Goal: Task Accomplishment & Management: Manage account settings

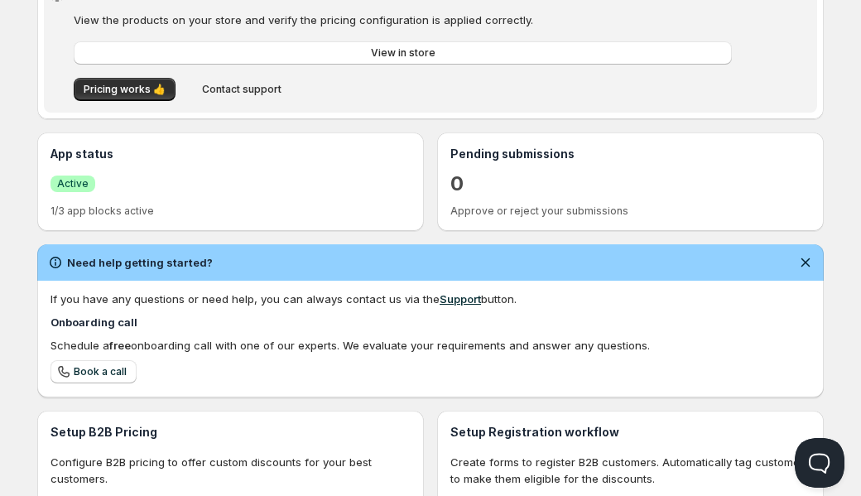
scroll to position [468, 0]
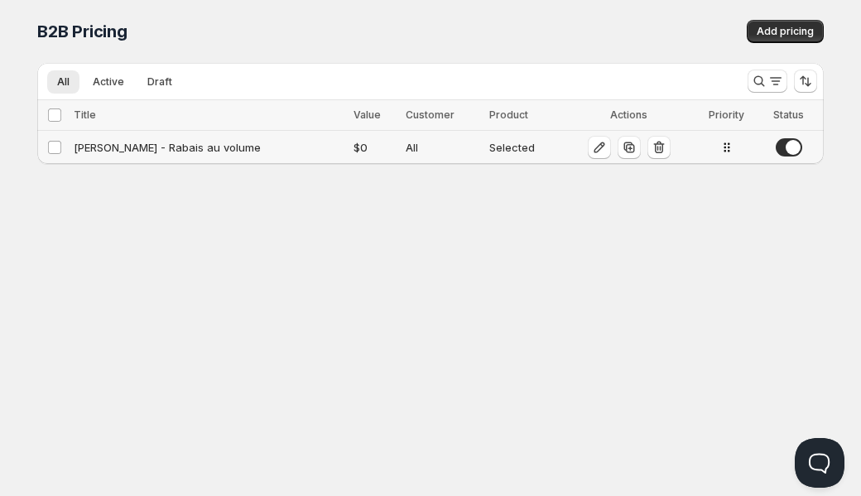
click at [152, 152] on div "[PERSON_NAME] - Rabais au volume" at bounding box center [209, 147] width 270 height 17
select select "2"
select select "$"
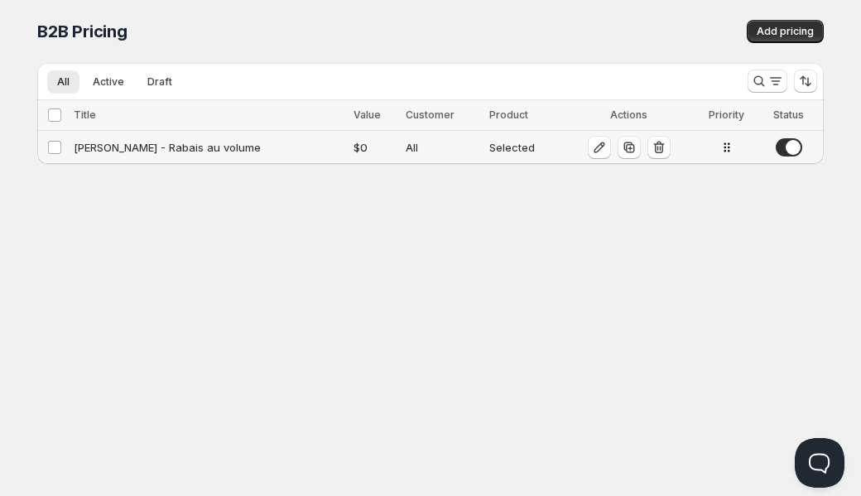
select select "$"
select select "2"
